Goal: Task Accomplishment & Management: Manage account settings

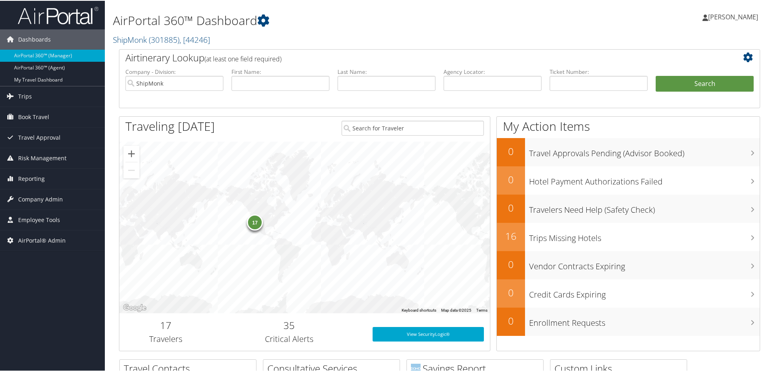
click at [734, 10] on link "[PERSON_NAME]" at bounding box center [734, 16] width 64 height 24
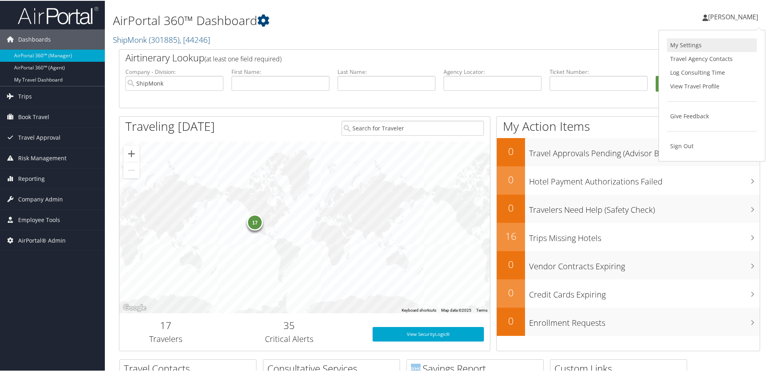
click at [706, 39] on link "My Settings" at bounding box center [712, 45] width 90 height 14
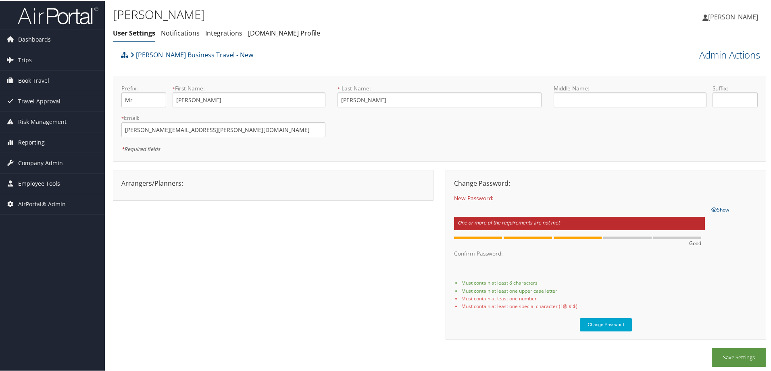
click at [587, 181] on div "Change Password:" at bounding box center [606, 182] width 316 height 10
click at [369, 192] on div "Arrangers/Planners: Edit Arrangers & Planners Abhishek Sharma Abigail Poll Abon…" at bounding box center [439, 258] width 653 height 178
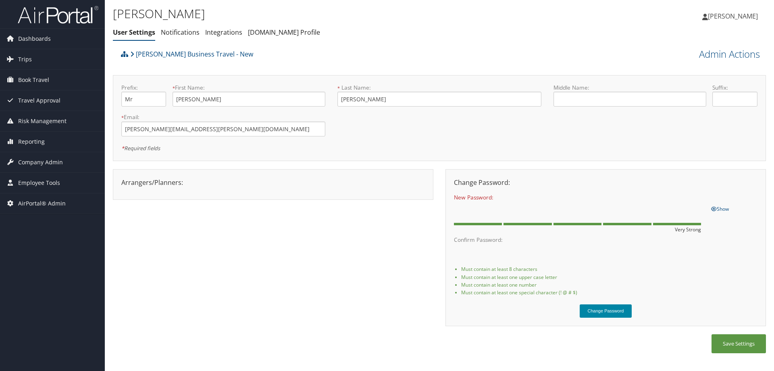
click at [604, 307] on button "Change Password" at bounding box center [606, 310] width 52 height 13
click at [663, 150] on div "* Required fields" at bounding box center [439, 148] width 648 height 10
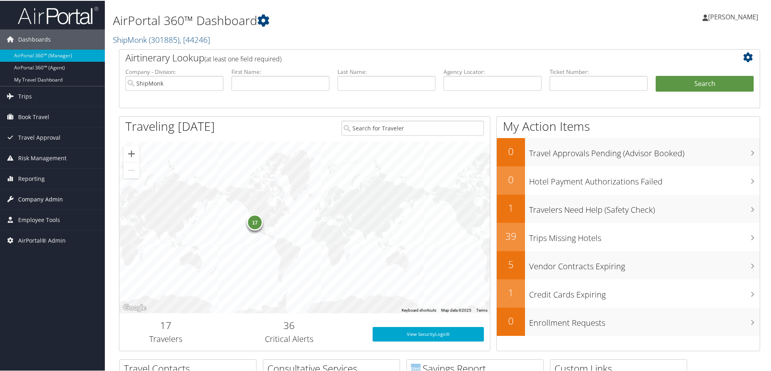
click at [33, 196] on span "Company Admin" at bounding box center [40, 198] width 45 height 20
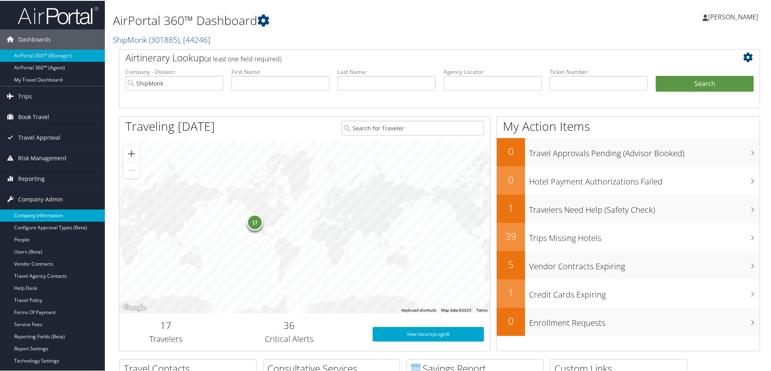
click at [51, 215] on link "Company Information" at bounding box center [52, 214] width 105 height 12
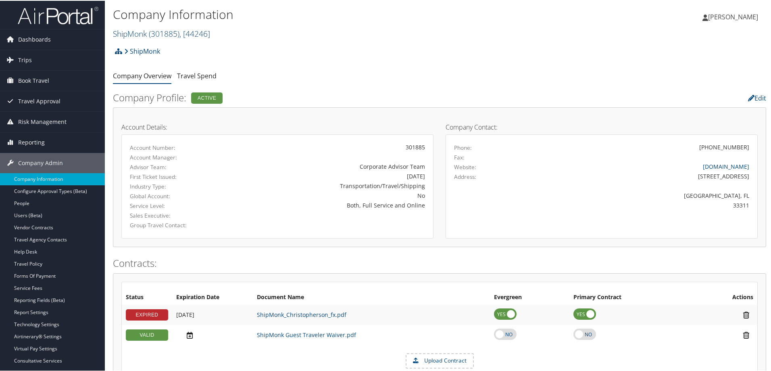
click at [171, 31] on span "( 301885 )" at bounding box center [164, 32] width 31 height 11
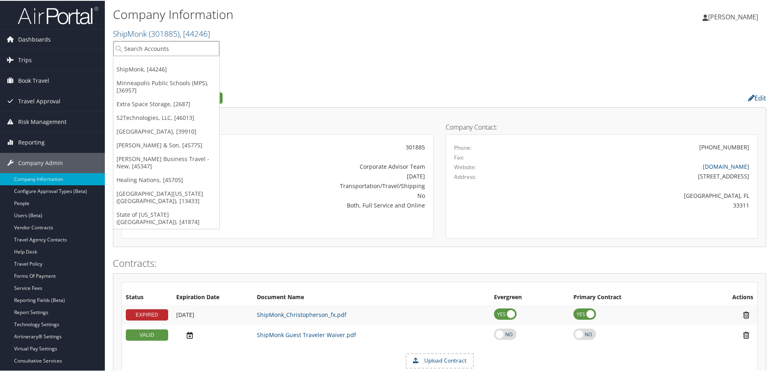
click at [173, 51] on input "search" at bounding box center [166, 47] width 106 height 15
type input "kamtek"
click at [159, 70] on div "Account" at bounding box center [168, 69] width 119 height 7
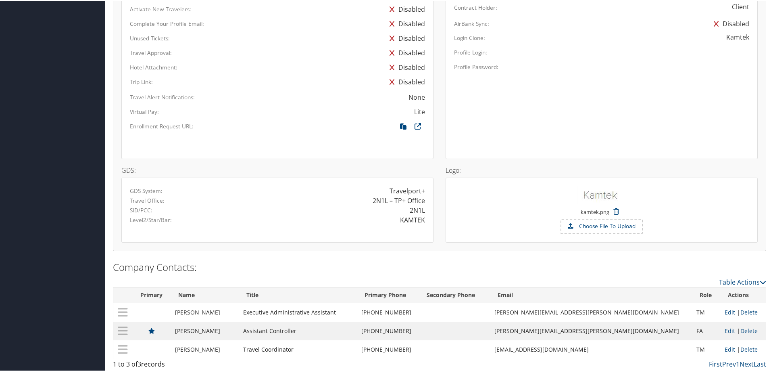
scroll to position [469, 0]
click at [656, 244] on div "AirPortal: V3 Enrollment Process: Enabled HR Feed: Disabled SSO into AirPortal:…" at bounding box center [439, 85] width 653 height 328
